Goal: Check status: Check status

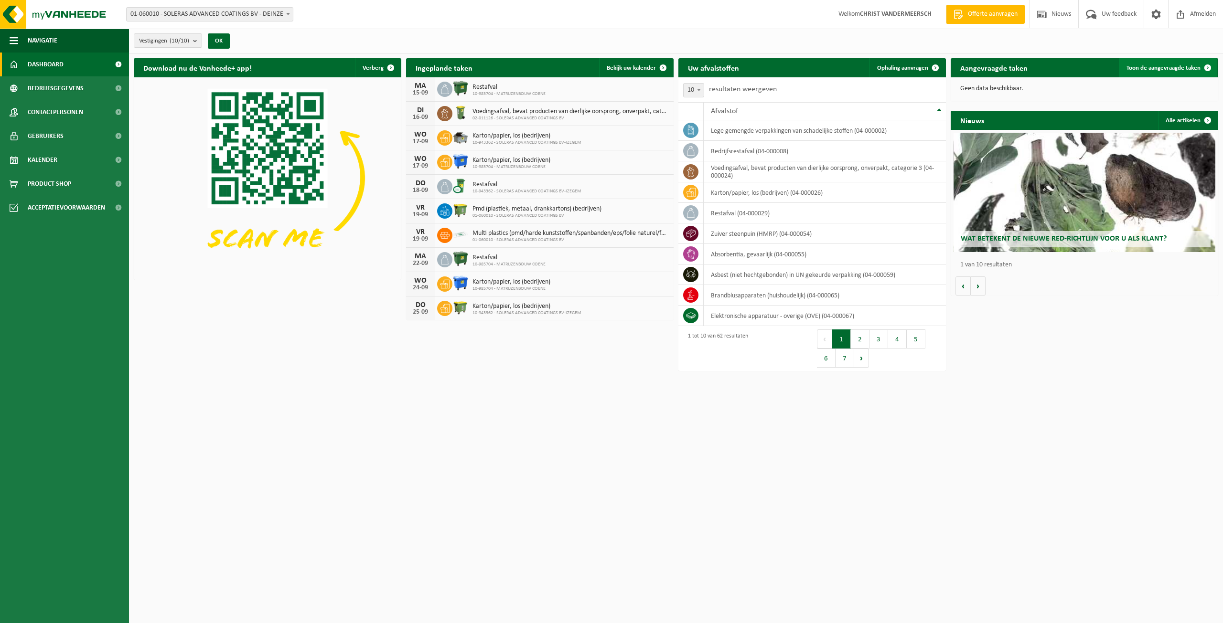
click at [1159, 70] on span "Toon de aangevraagde taken" at bounding box center [1163, 68] width 74 height 6
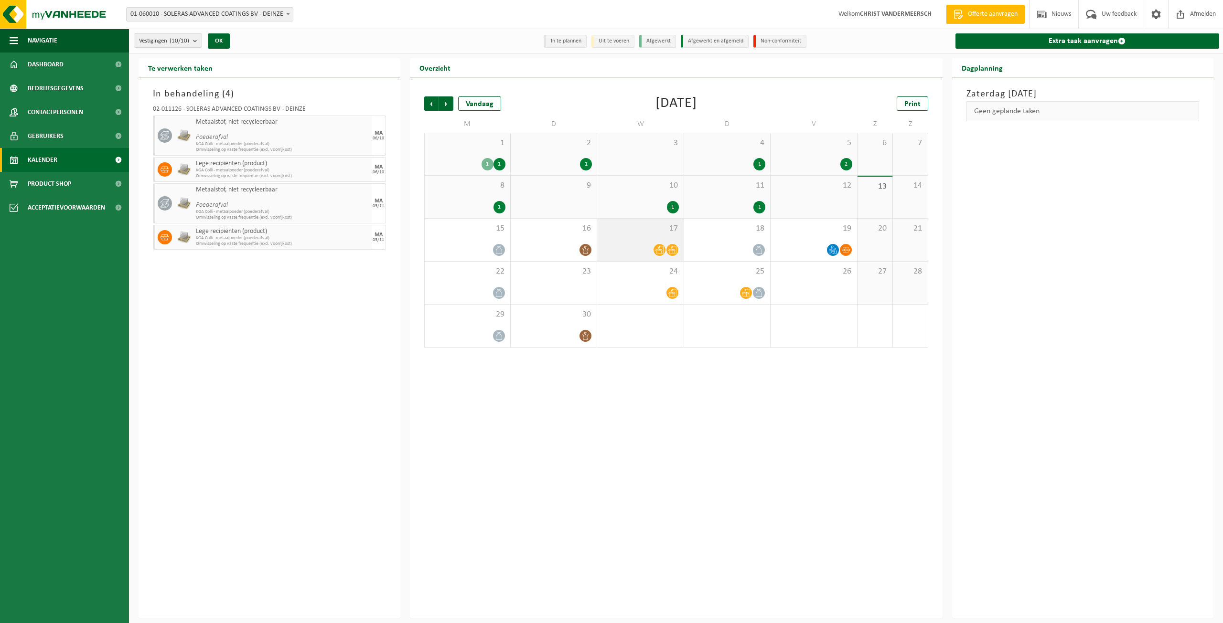
click at [667, 250] on span at bounding box center [672, 250] width 12 height 12
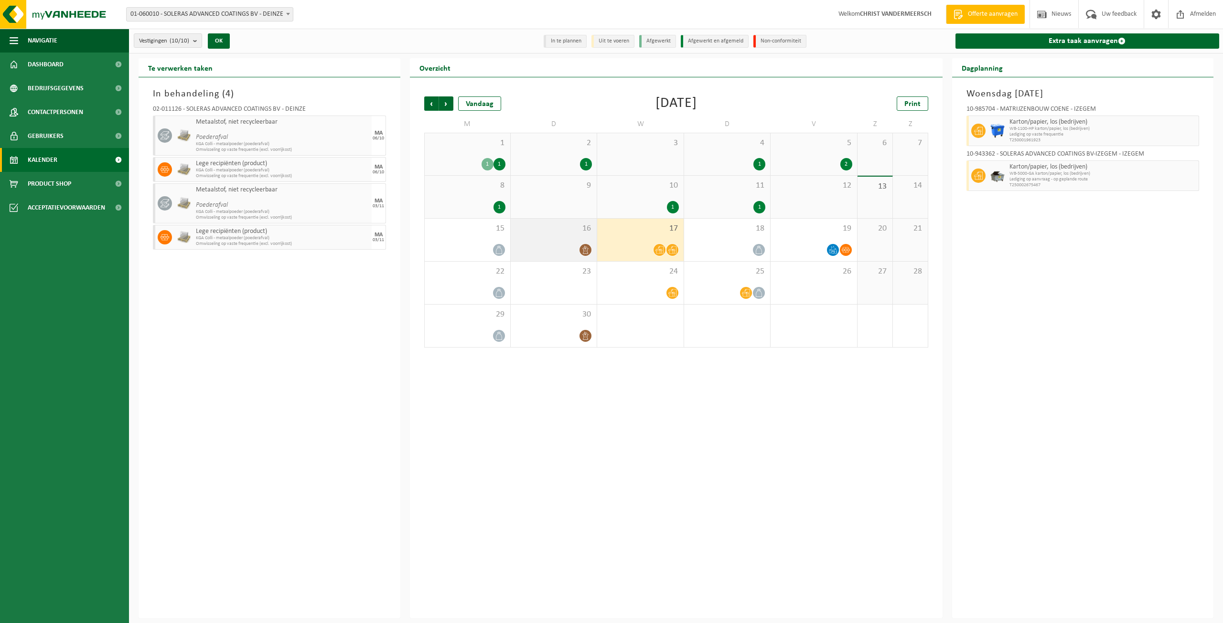
click at [569, 249] on div at bounding box center [553, 250] width 76 height 13
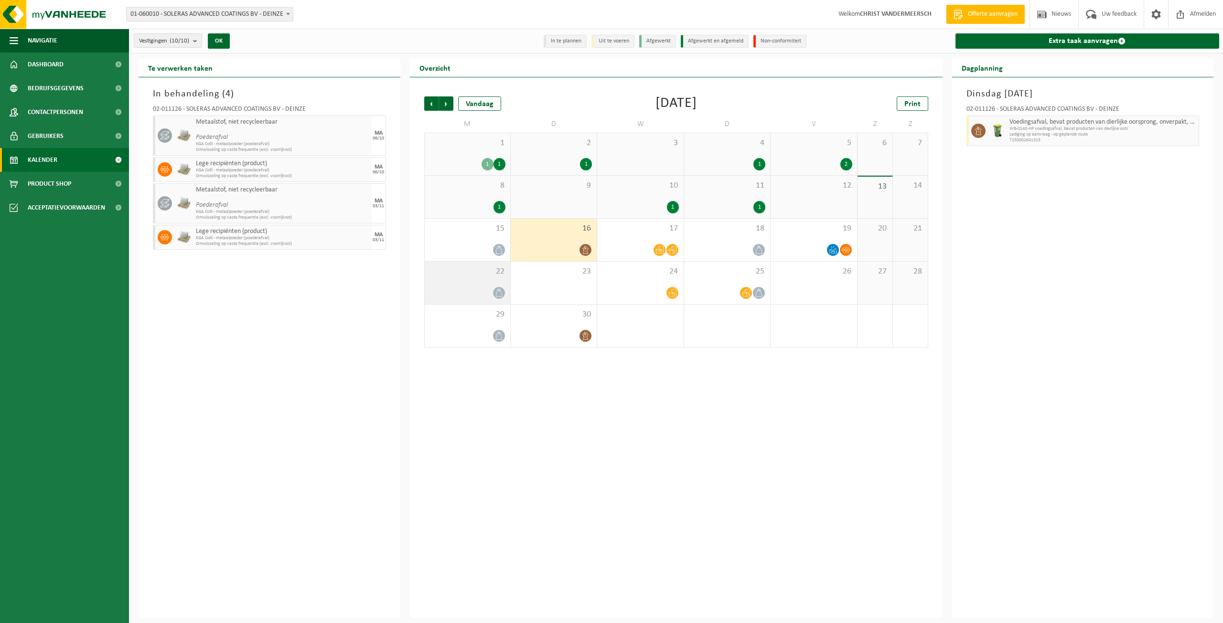
click at [501, 292] on icon at bounding box center [499, 293] width 8 height 8
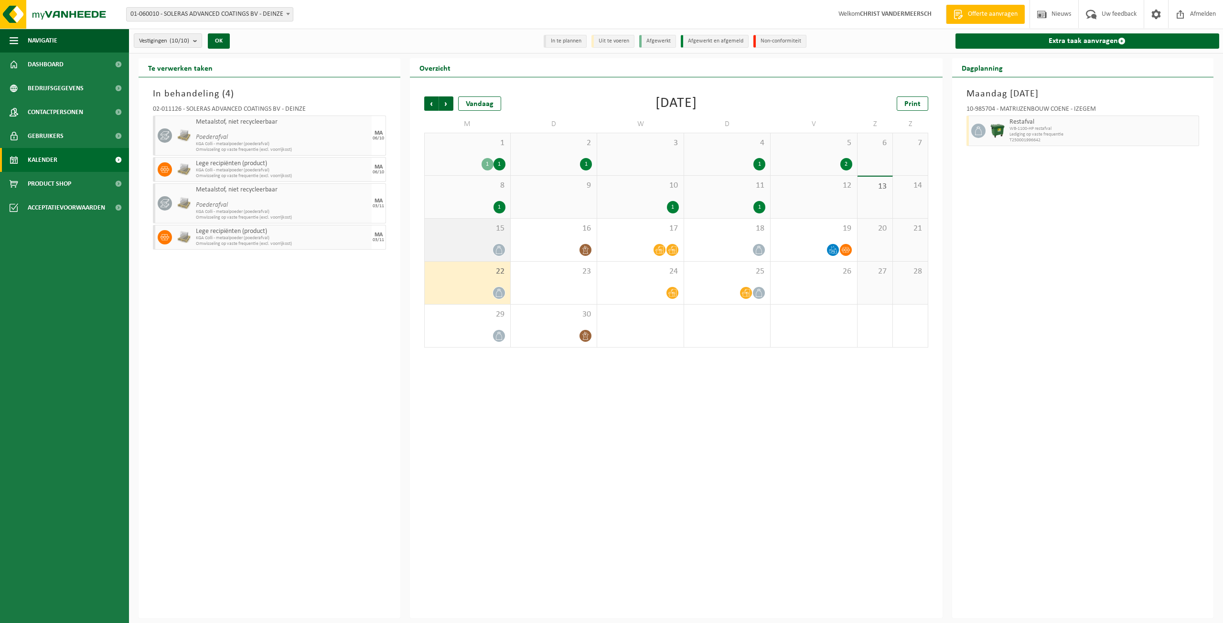
click at [492, 251] on div at bounding box center [498, 250] width 13 height 13
click at [492, 285] on div "22" at bounding box center [467, 283] width 85 height 43
click at [490, 330] on div at bounding box center [467, 336] width 76 height 13
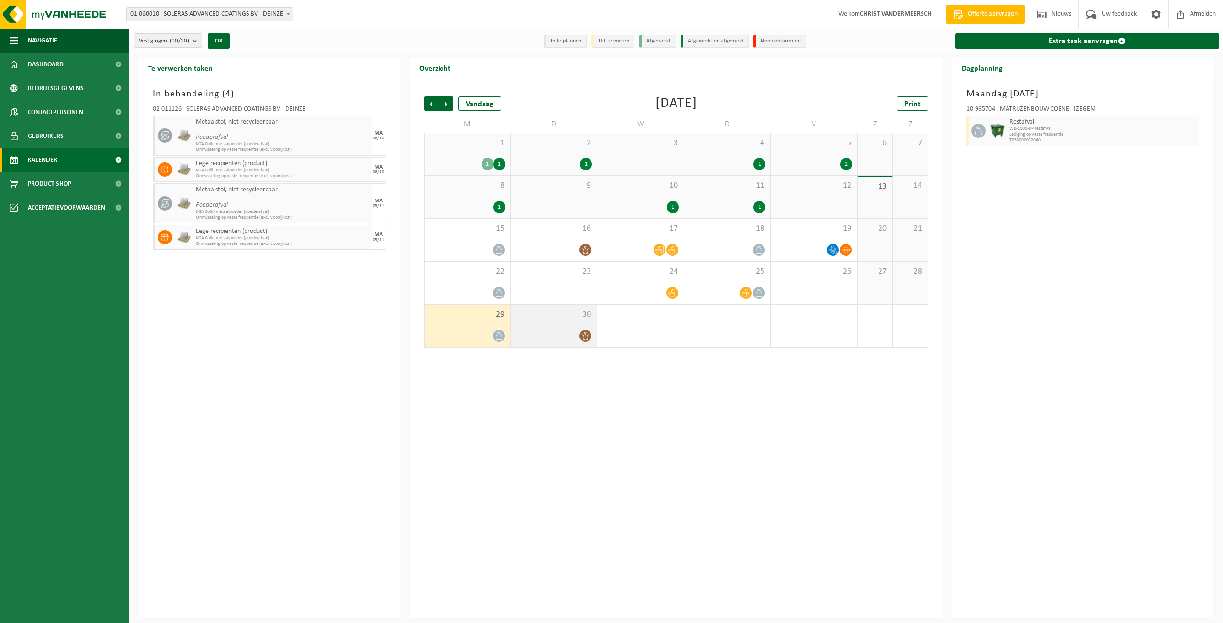
click at [585, 337] on icon at bounding box center [585, 336] width 8 height 8
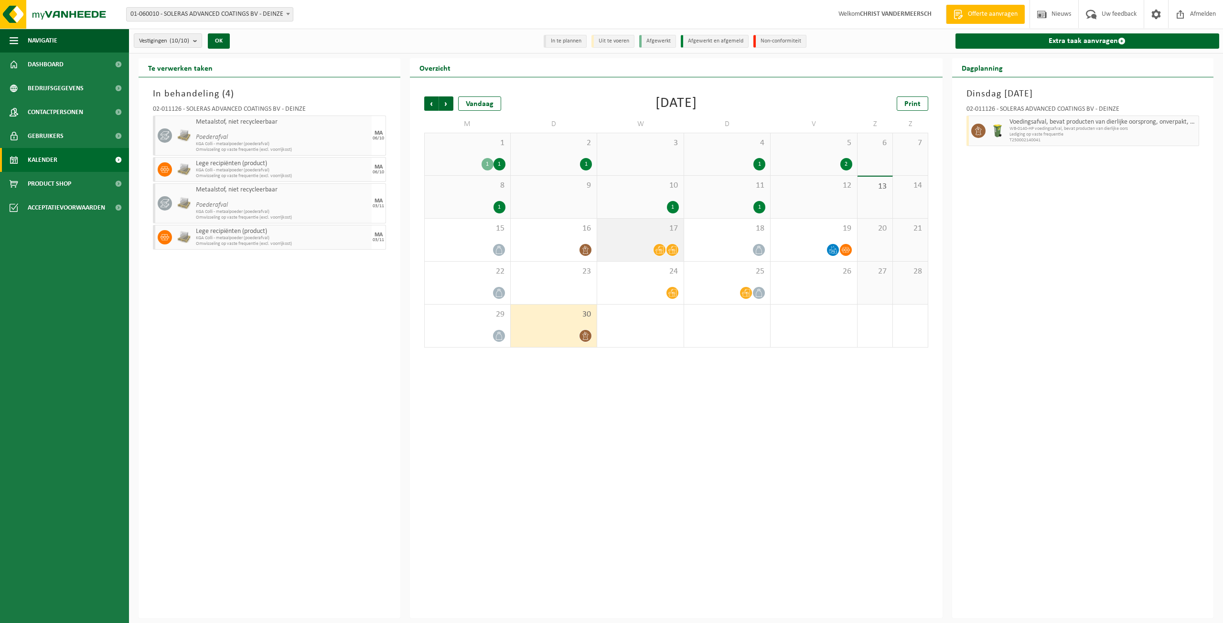
click at [639, 251] on div at bounding box center [640, 250] width 76 height 13
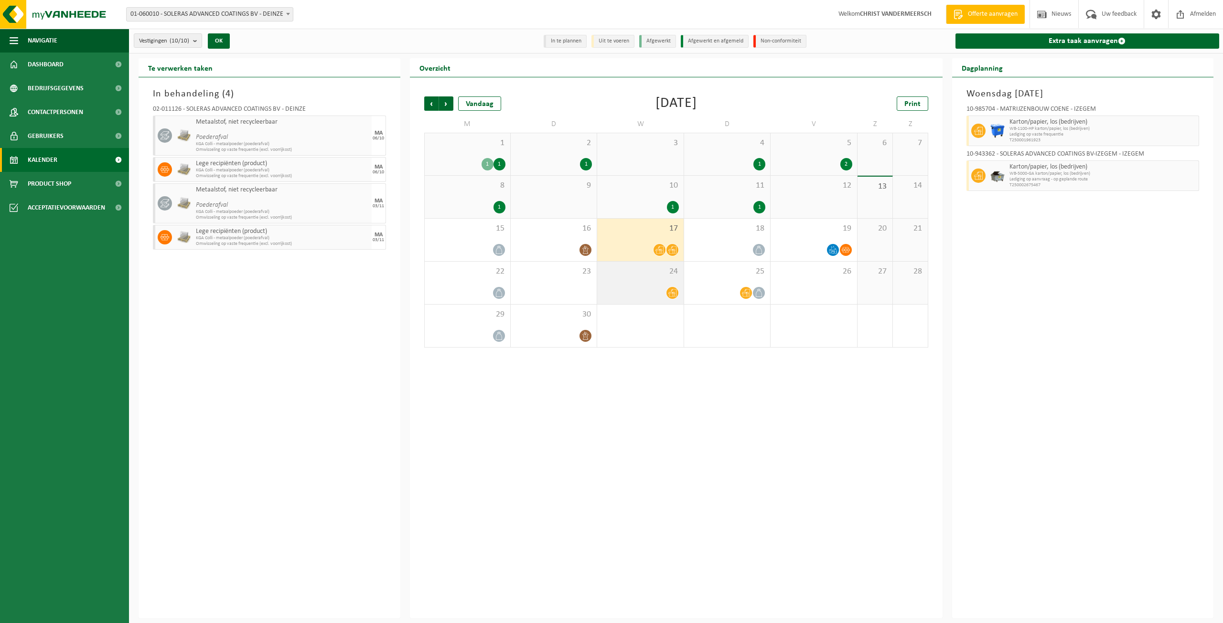
click at [639, 287] on div at bounding box center [640, 293] width 76 height 13
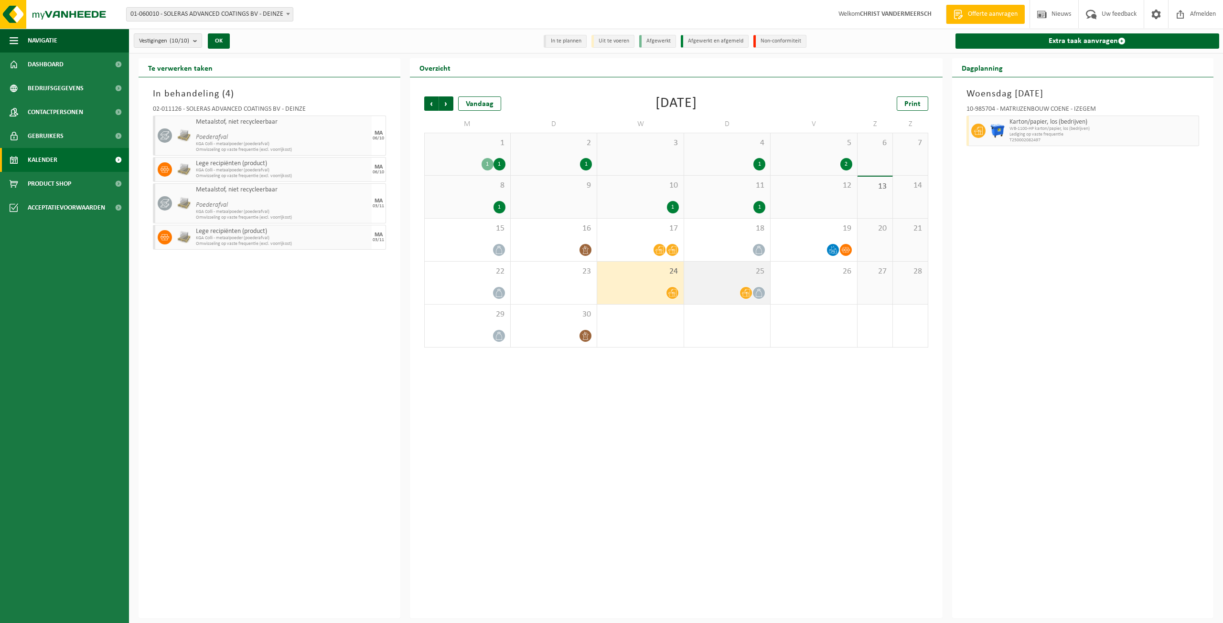
click at [728, 284] on div "25" at bounding box center [727, 283] width 86 height 43
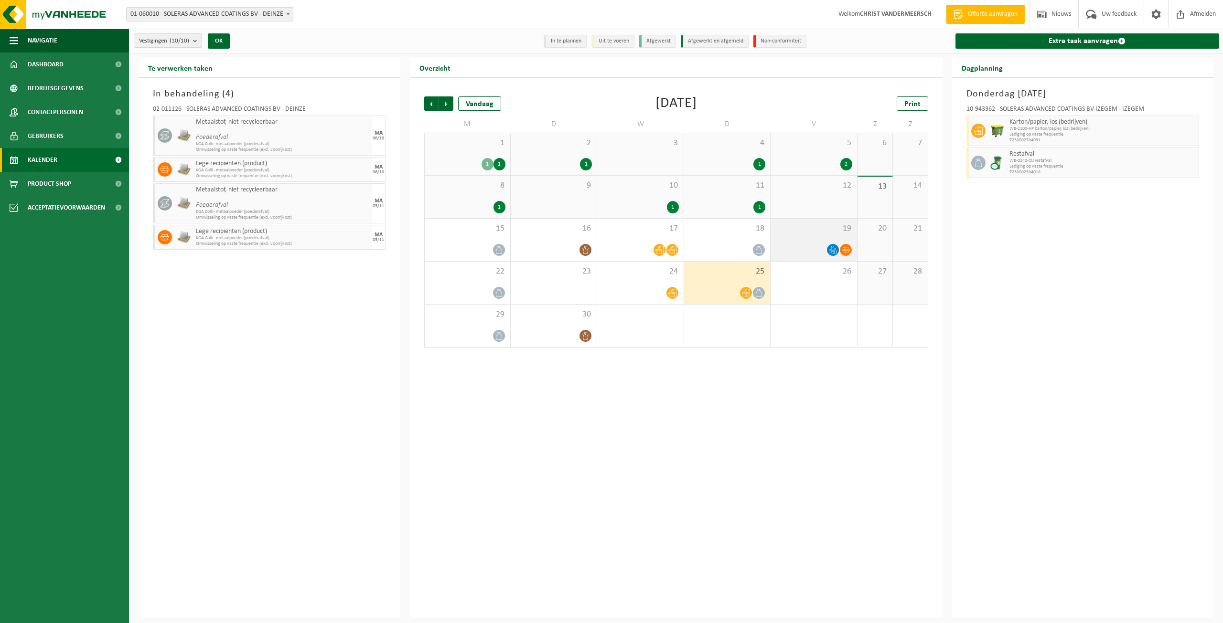
click at [812, 244] on div at bounding box center [813, 250] width 76 height 13
